Goal: Task Accomplishment & Management: Manage account settings

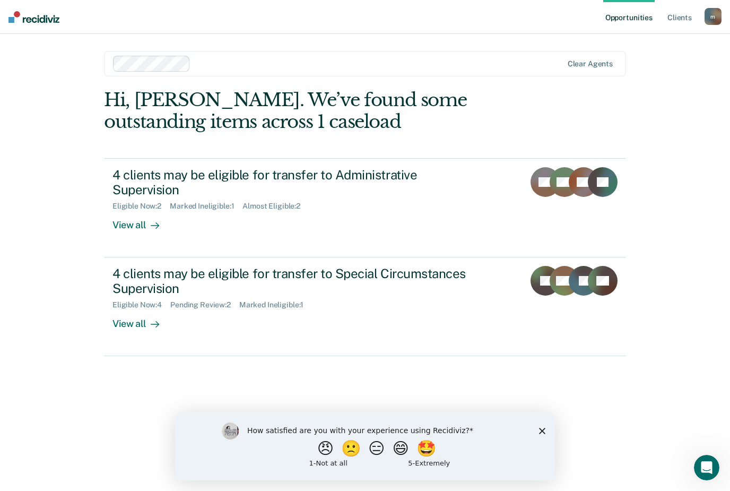
click at [138, 225] on div "View all" at bounding box center [142, 221] width 59 height 21
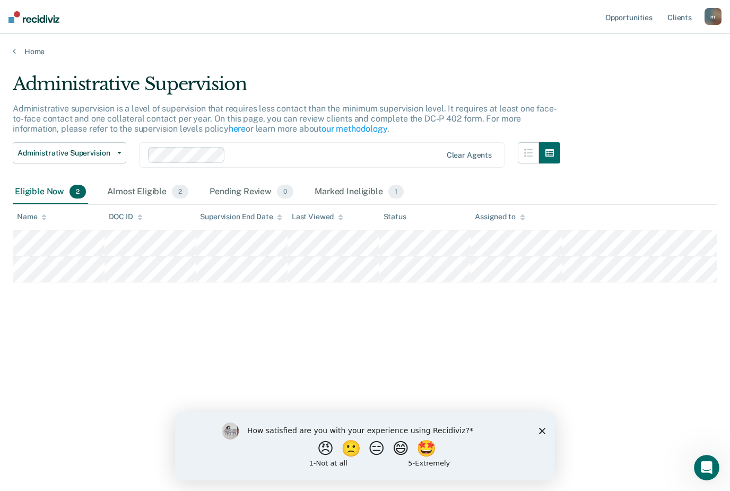
click at [543, 432] on polygon "Close survey" at bounding box center [542, 431] width 6 height 6
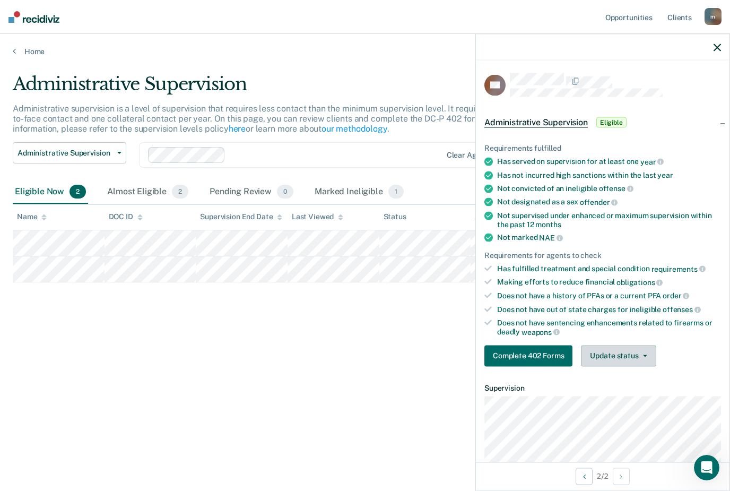
click at [640, 351] on button "Update status" at bounding box center [618, 355] width 75 height 21
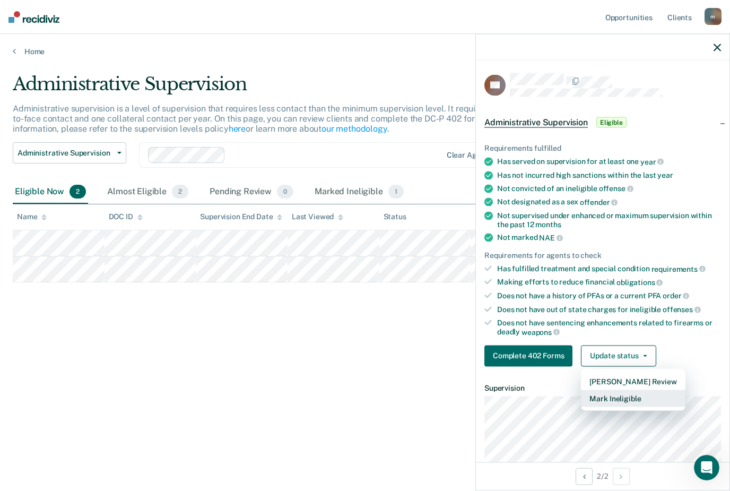
click at [622, 394] on button "Mark Ineligible" at bounding box center [633, 398] width 104 height 17
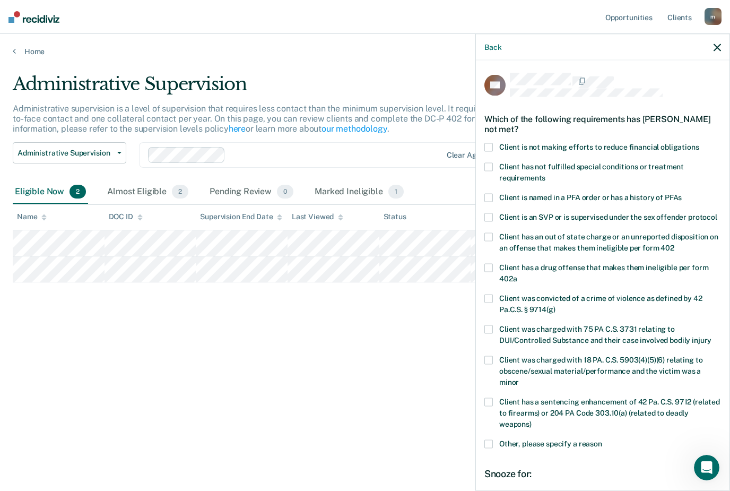
click at [488, 195] on span at bounding box center [489, 197] width 8 height 8
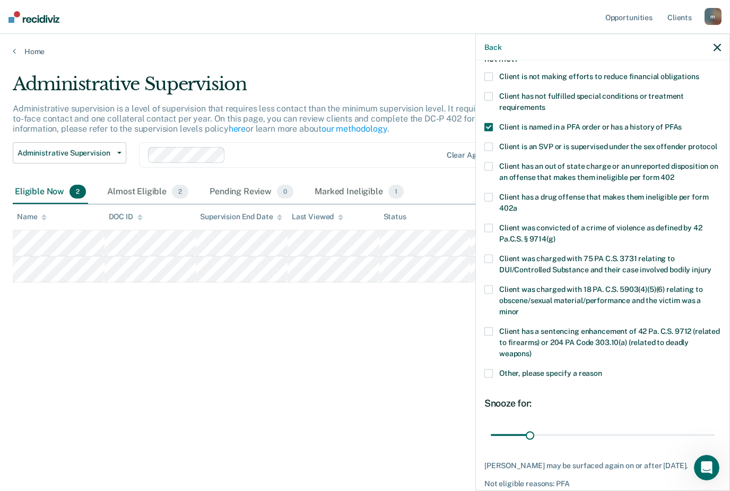
scroll to position [70, 0]
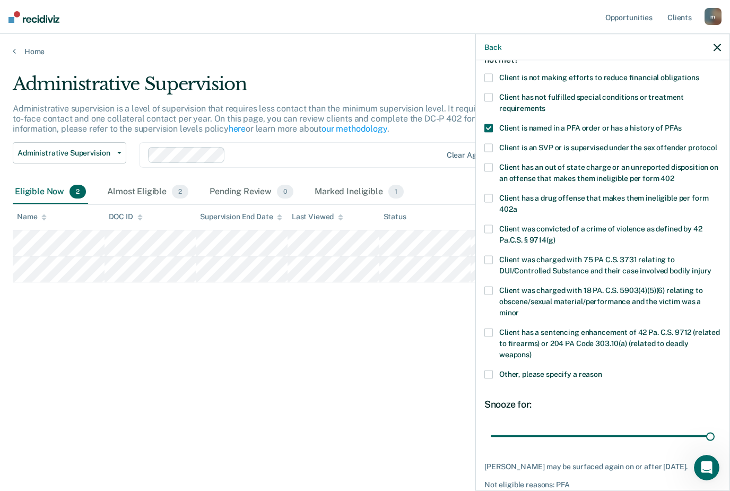
drag, startPoint x: 529, startPoint y: 421, endPoint x: 727, endPoint y: 418, distance: 198.0
type input "180"
click at [727, 418] on div "CB Which of the following requirements has Caleb Bennett not met? Client is not…" at bounding box center [603, 275] width 254 height 428
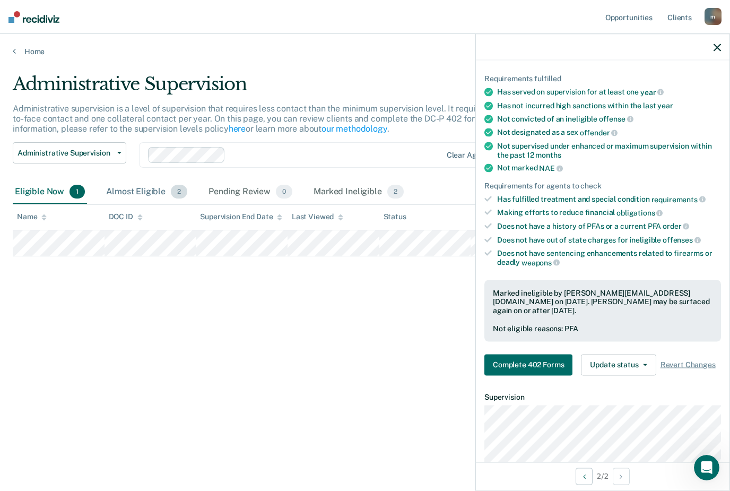
click at [154, 192] on div "Almost Eligible 2" at bounding box center [146, 191] width 85 height 23
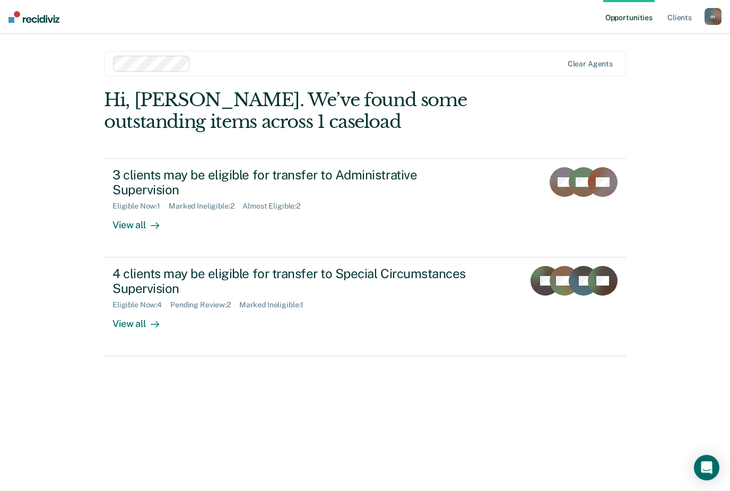
click at [283, 274] on div "4 clients may be eligible for transfer to Special Circumstances Supervision" at bounding box center [299, 281] width 373 height 31
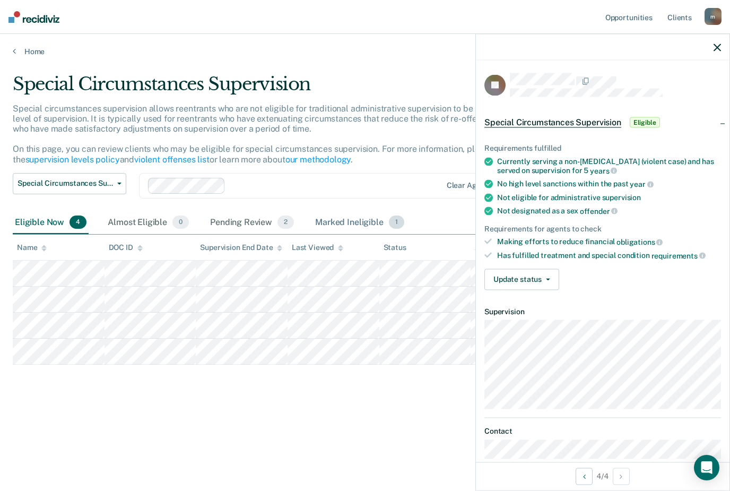
click at [338, 220] on div "Marked Ineligible 1" at bounding box center [359, 222] width 93 height 23
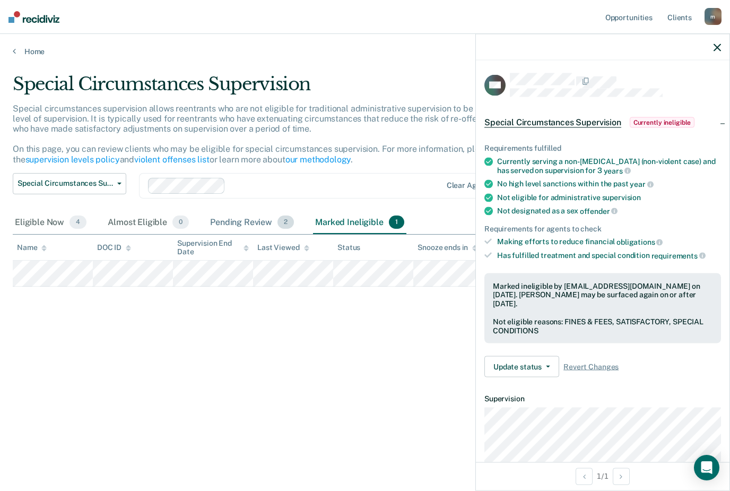
click at [247, 222] on div "Pending Review 2" at bounding box center [252, 222] width 88 height 23
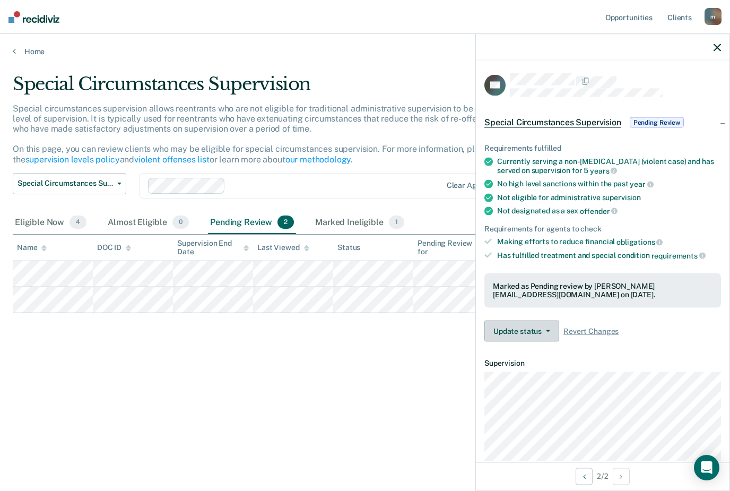
click at [544, 321] on button "Update status" at bounding box center [522, 331] width 75 height 21
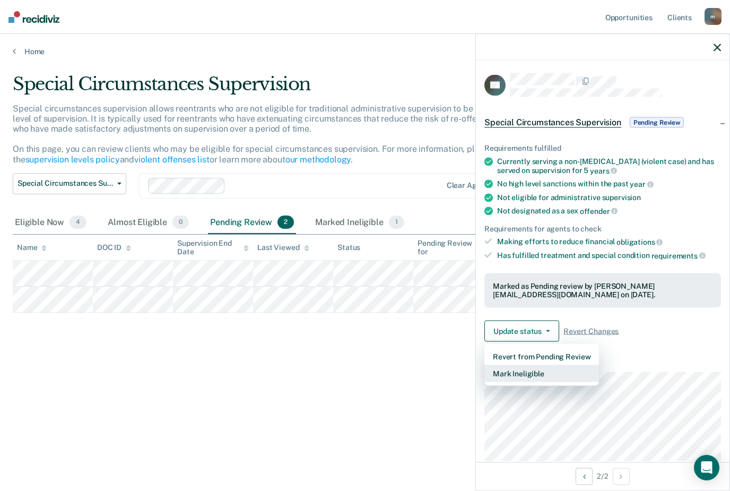
click at [523, 365] on button "Mark Ineligible" at bounding box center [542, 373] width 115 height 17
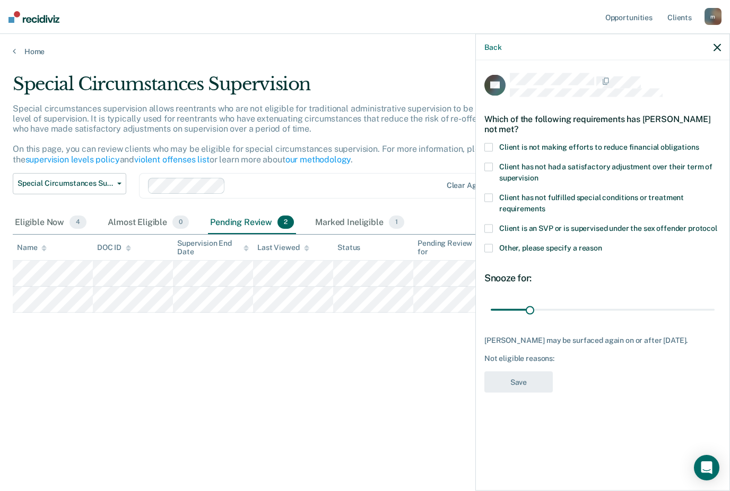
click at [489, 147] on span at bounding box center [489, 147] width 8 height 8
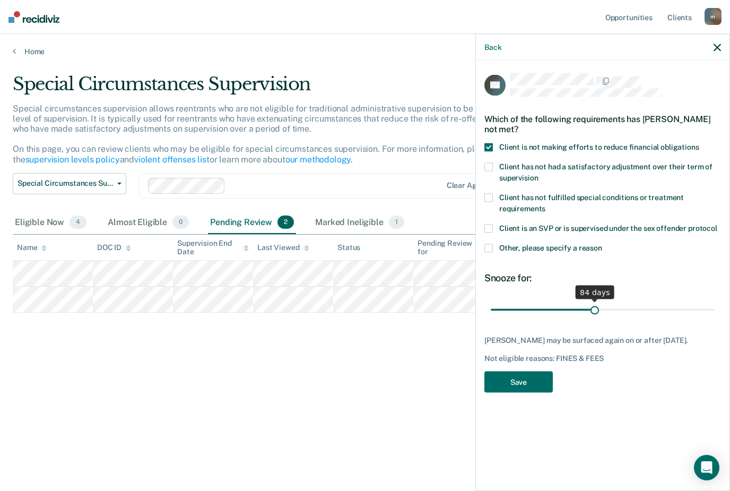
click at [596, 306] on input "range" at bounding box center [603, 309] width 224 height 19
drag, startPoint x: 596, startPoint y: 305, endPoint x: 602, endPoint y: 306, distance: 6.4
type input "90"
click at [602, 306] on input "range" at bounding box center [603, 309] width 224 height 19
click at [522, 385] on button "Save" at bounding box center [519, 382] width 68 height 22
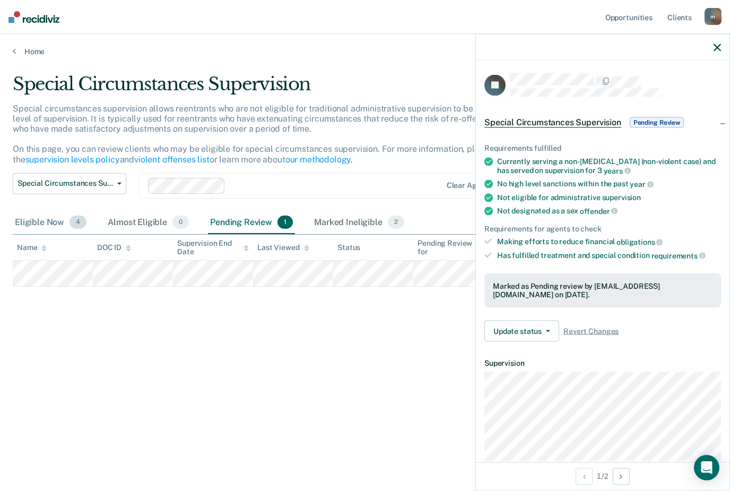
click at [44, 220] on div "Eligible Now 4" at bounding box center [51, 222] width 76 height 23
